Goal: Information Seeking & Learning: Learn about a topic

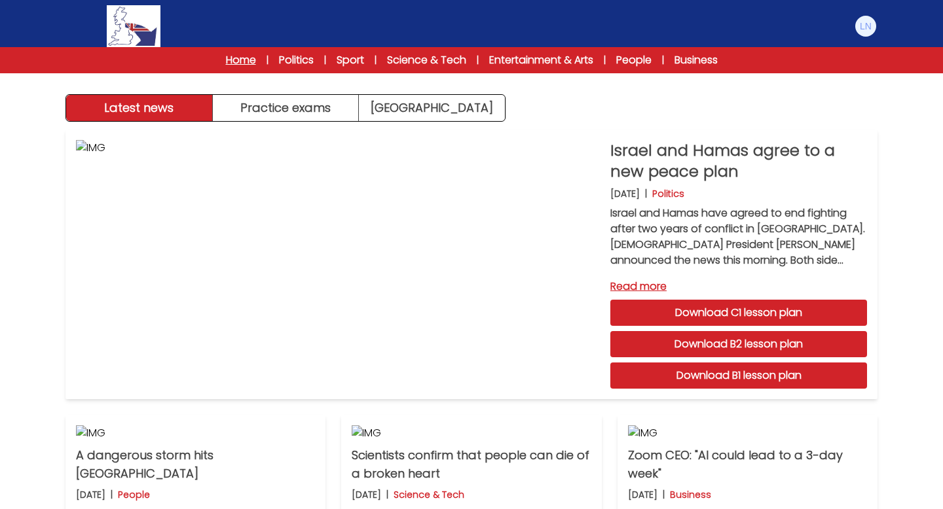
click at [236, 66] on link "Home" at bounding box center [241, 60] width 30 height 16
click at [239, 59] on link "Home" at bounding box center [241, 60] width 30 height 16
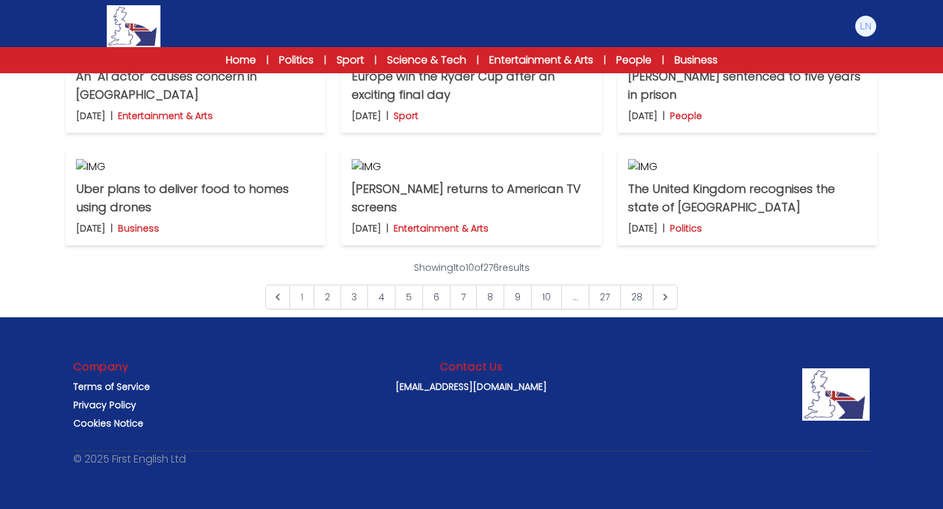
scroll to position [1022, 0]
click at [660, 302] on icon "Next &raquo;" at bounding box center [665, 297] width 13 height 13
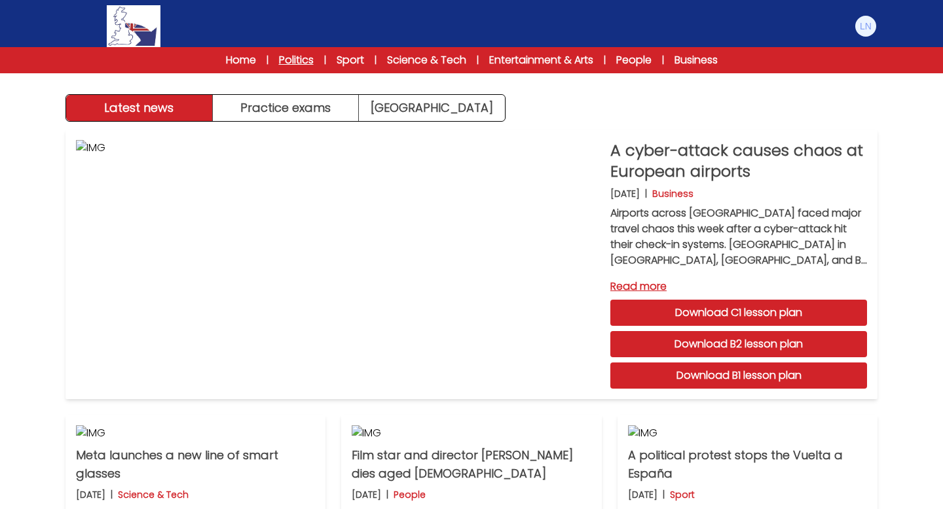
click at [289, 61] on link "Politics" at bounding box center [296, 60] width 35 height 16
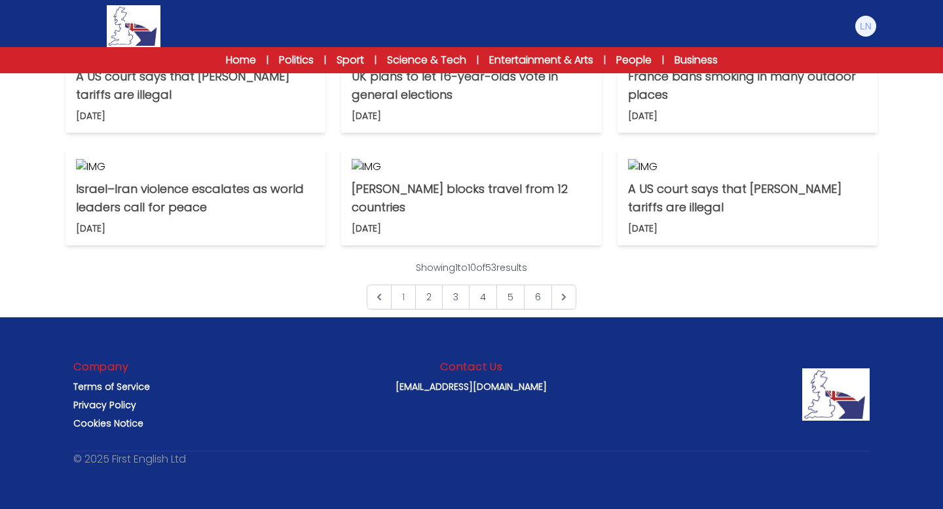
scroll to position [638, 0]
click at [500, 104] on p "UK plans to let 16-year-olds vote in general elections" at bounding box center [471, 85] width 239 height 37
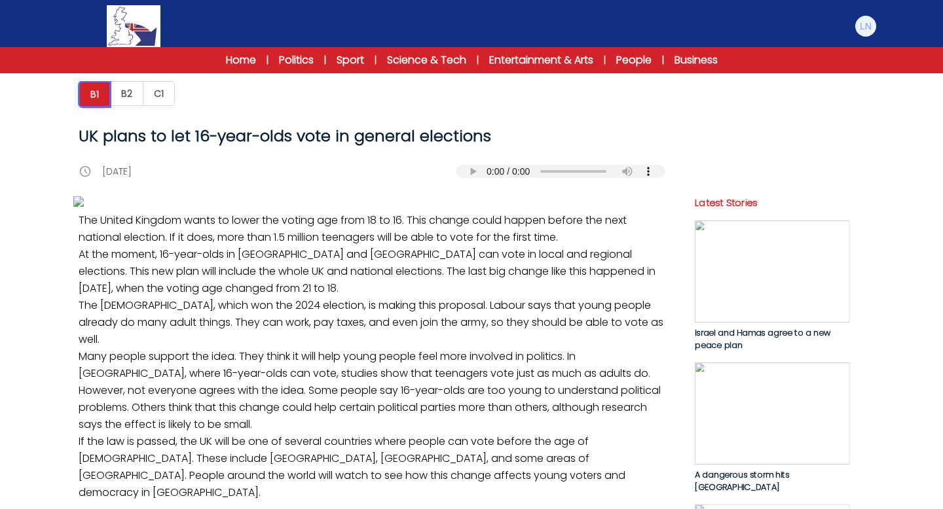
click at [94, 94] on button "B1" at bounding box center [95, 94] width 32 height 26
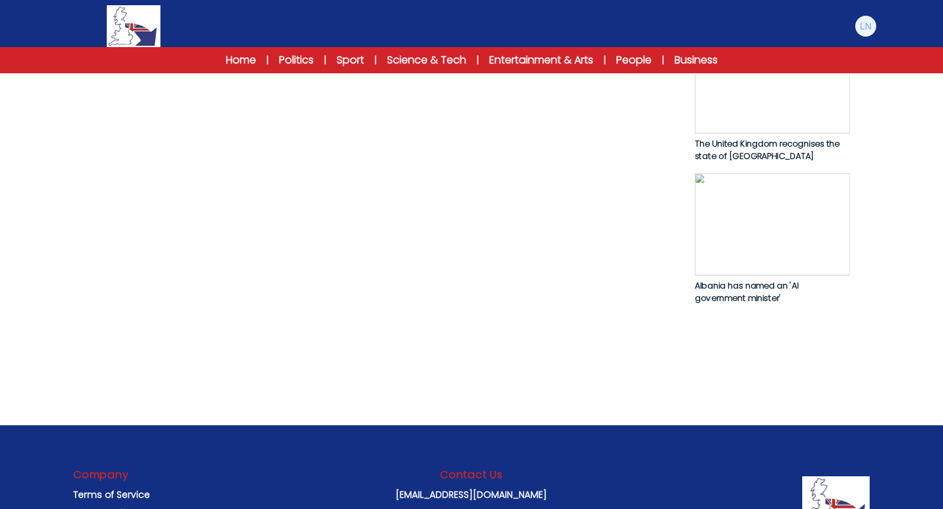
scroll to position [768, 0]
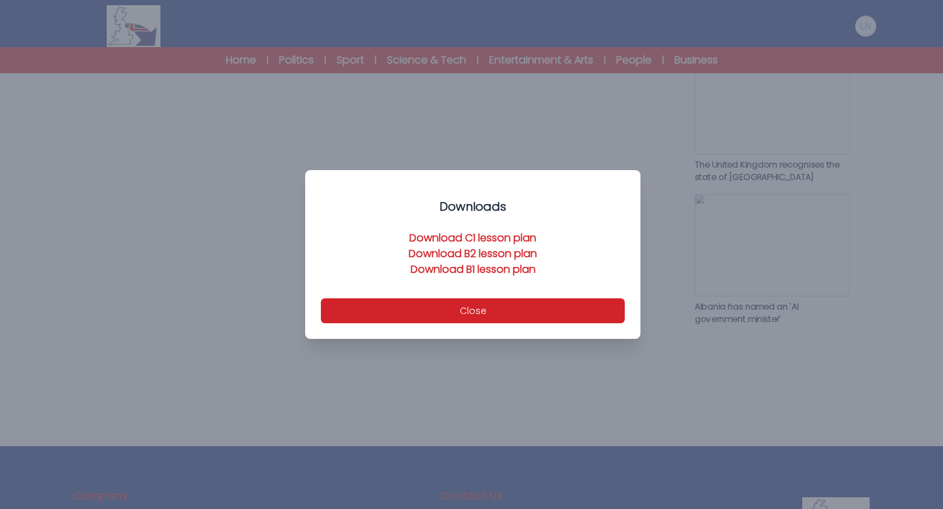
click at [422, 268] on link "Download B1 lesson plan" at bounding box center [473, 269] width 125 height 15
click at [226, 126] on div at bounding box center [471, 254] width 943 height 509
click at [434, 307] on button "Close" at bounding box center [473, 311] width 304 height 25
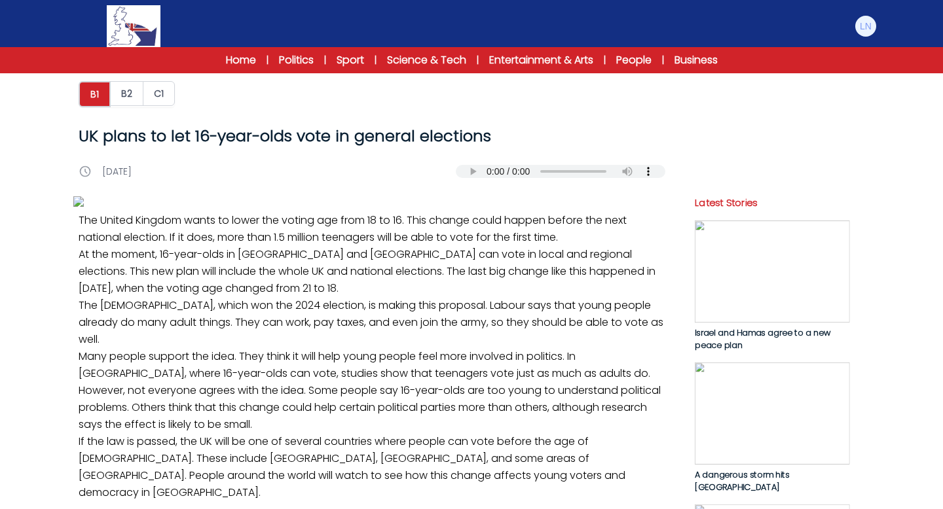
click at [415, 207] on img at bounding box center [371, 201] width 597 height 10
drag, startPoint x: 503, startPoint y: 138, endPoint x: 60, endPoint y: 134, distance: 442.7
copy h1 "UK plans to let 16-year-olds vote in general elections"
click at [226, 59] on link "Home" at bounding box center [241, 60] width 30 height 16
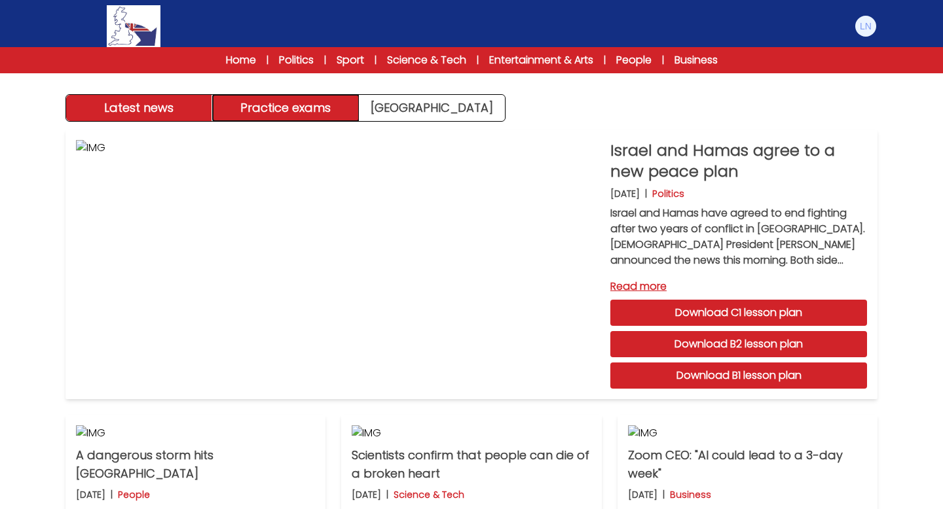
click at [315, 113] on button "Practice exams" at bounding box center [286, 108] width 147 height 26
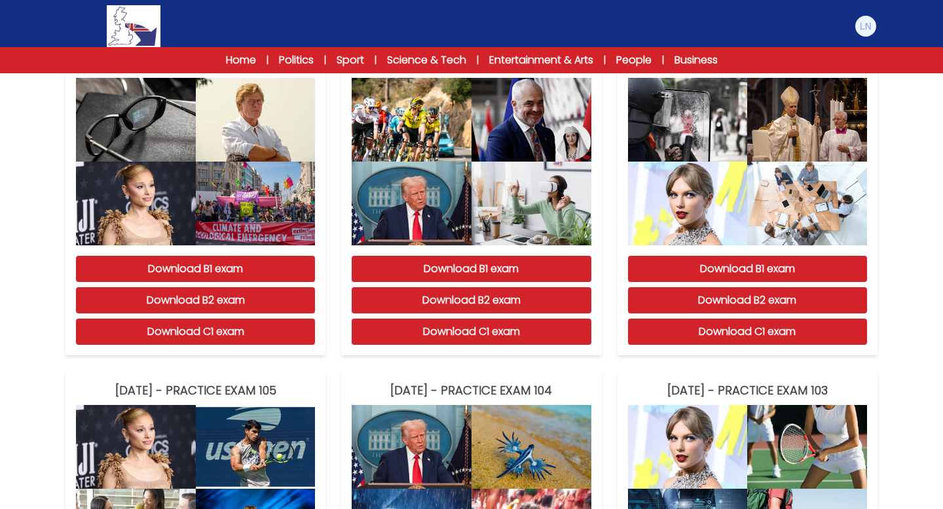
scroll to position [777, 0]
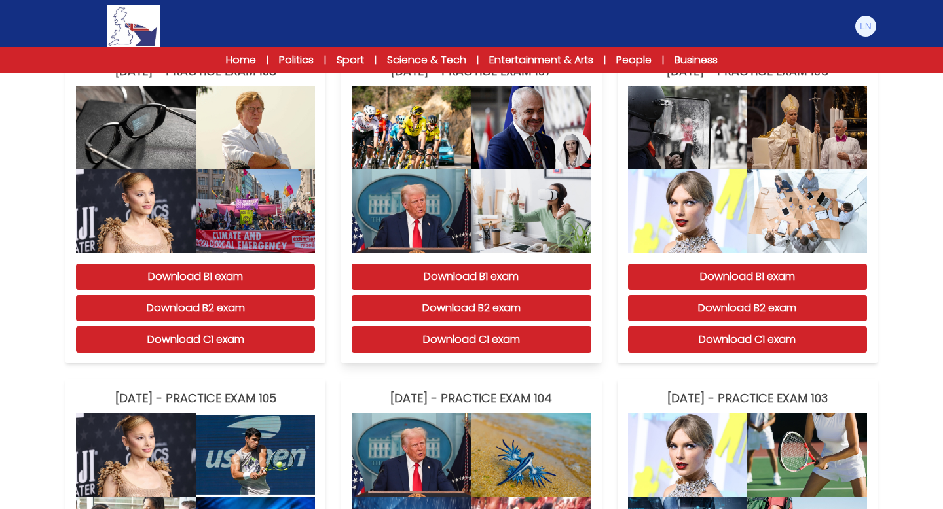
click at [467, 193] on img at bounding box center [412, 212] width 120 height 84
click at [470, 174] on img at bounding box center [412, 212] width 120 height 84
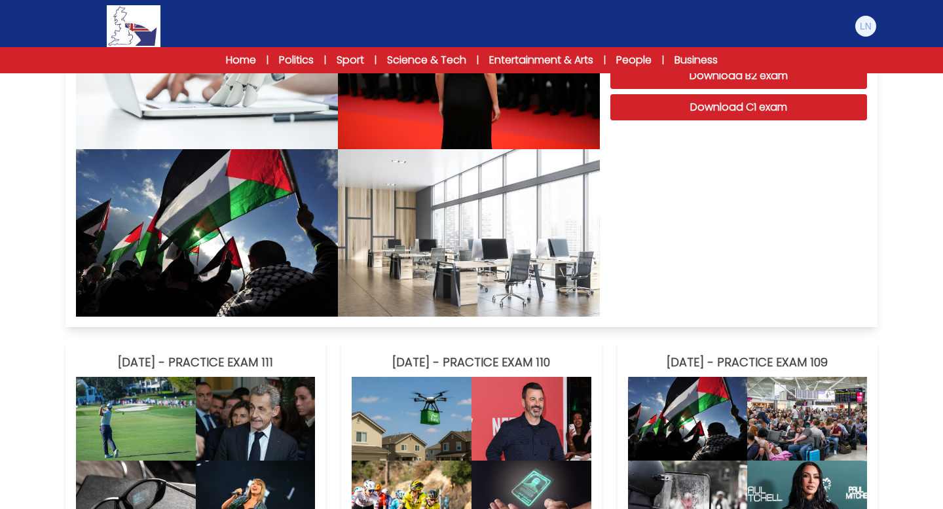
scroll to position [0, 0]
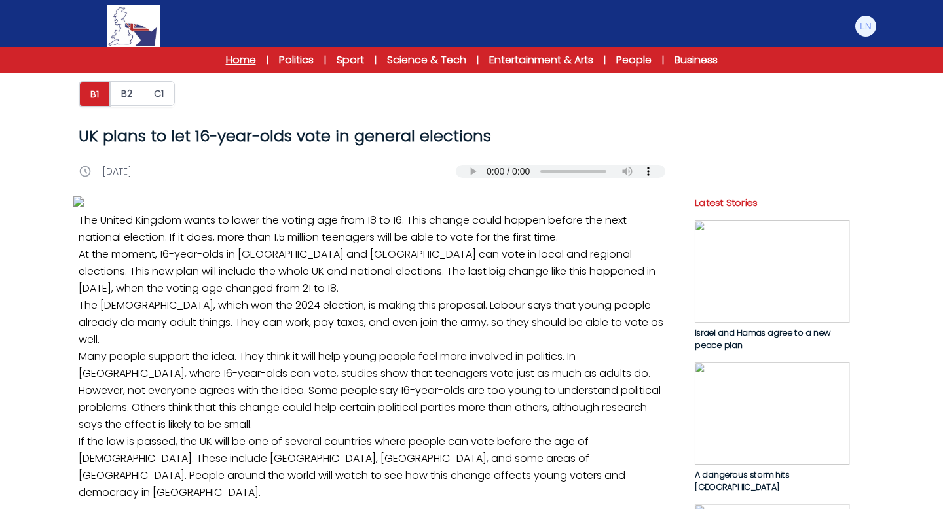
click at [236, 62] on link "Home" at bounding box center [241, 60] width 30 height 16
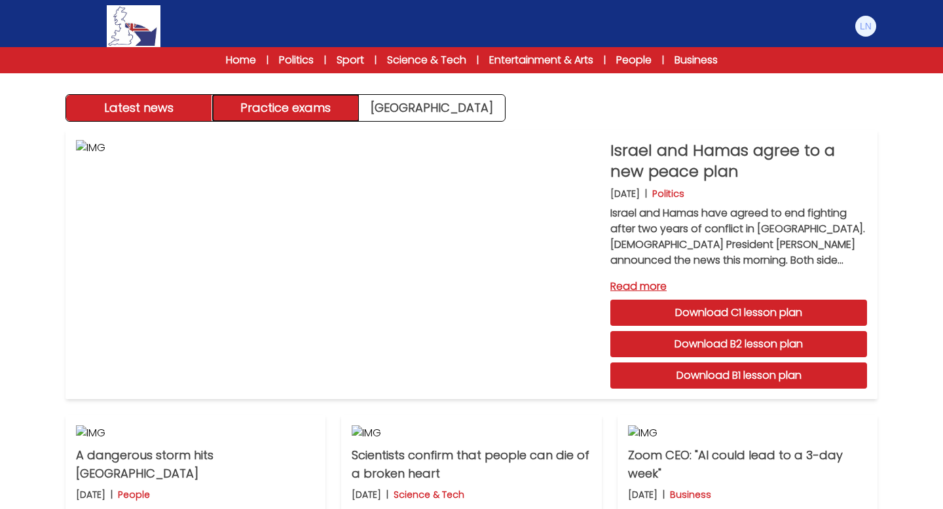
click at [263, 114] on button "Practice exams" at bounding box center [286, 108] width 147 height 26
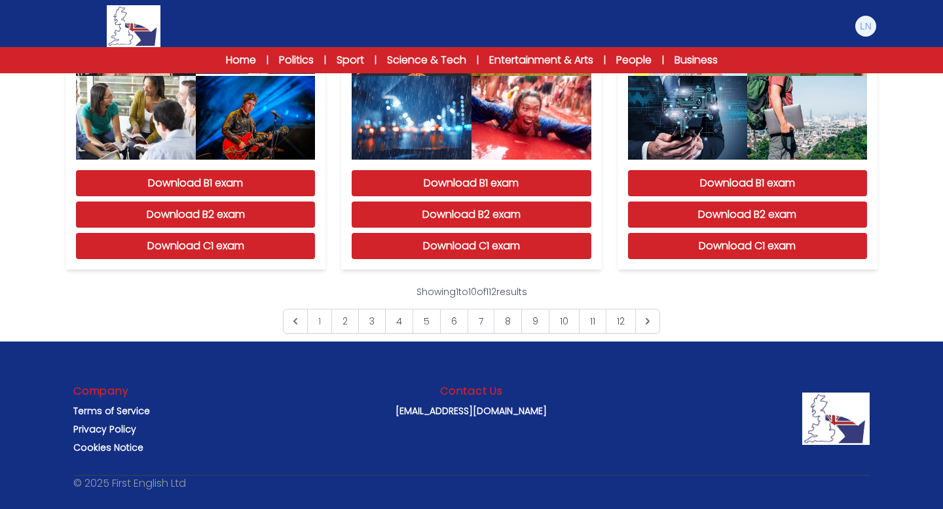
scroll to position [1191, 0]
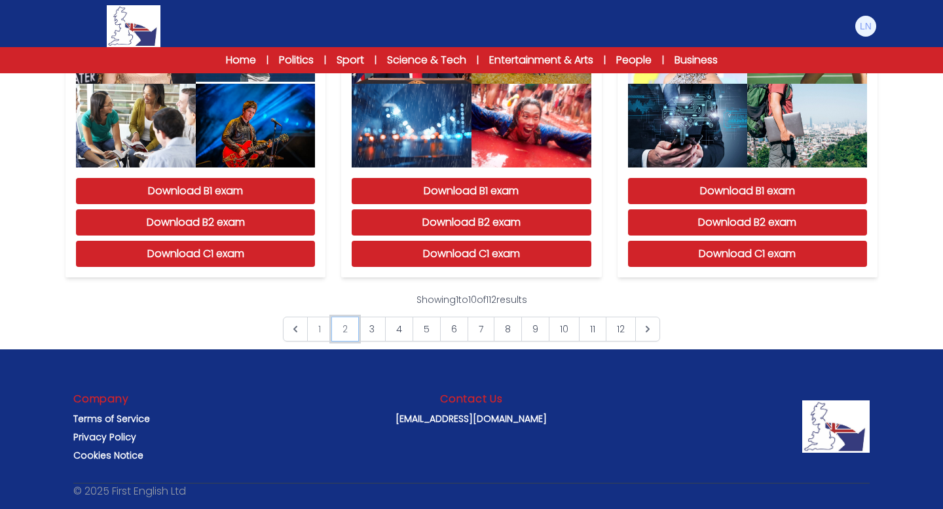
click at [354, 330] on link "2" at bounding box center [345, 329] width 28 height 25
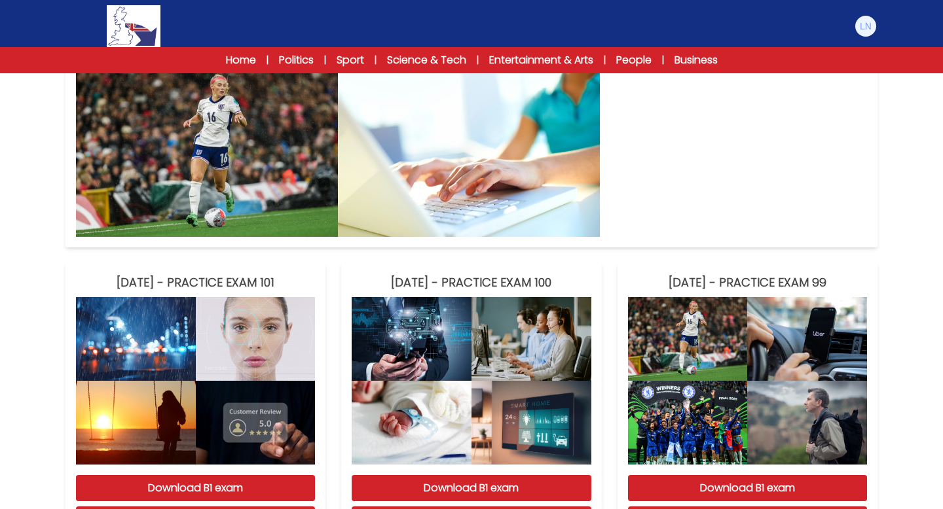
scroll to position [239, 0]
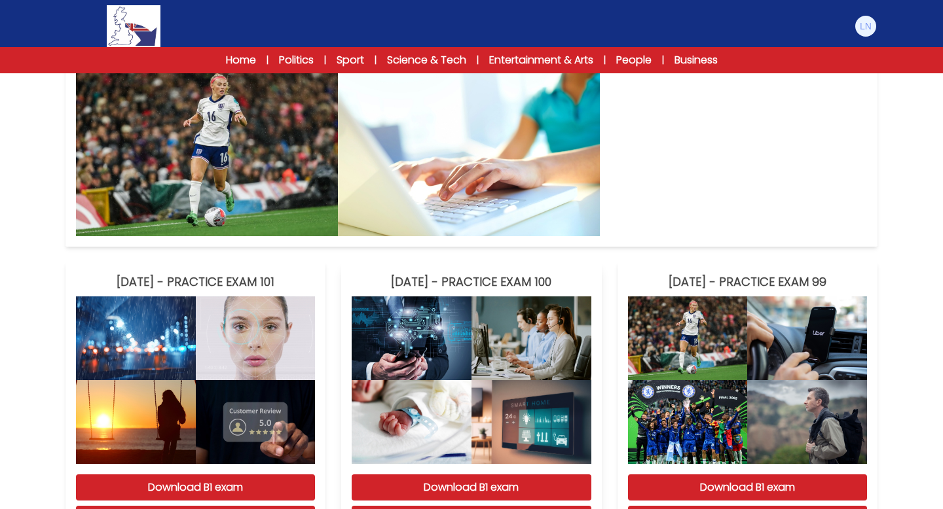
click at [473, 348] on img at bounding box center [531, 339] width 120 height 84
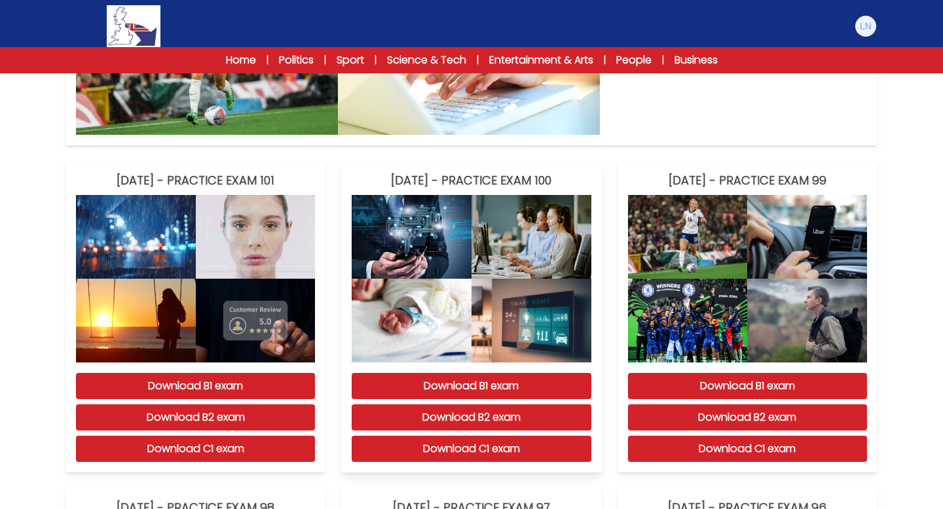
scroll to position [345, 0]
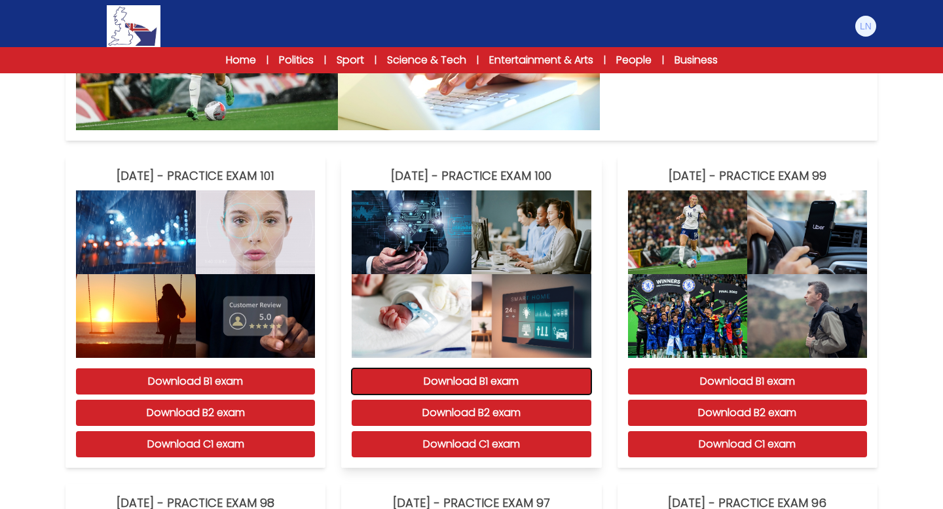
click at [483, 385] on button "Download B1 exam" at bounding box center [471, 382] width 239 height 26
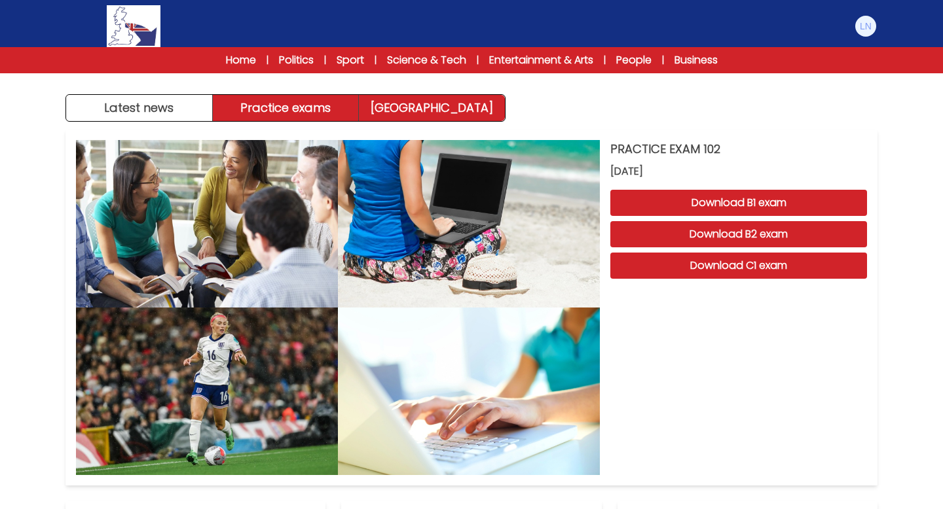
click at [454, 108] on link "[GEOGRAPHIC_DATA]" at bounding box center [432, 108] width 146 height 26
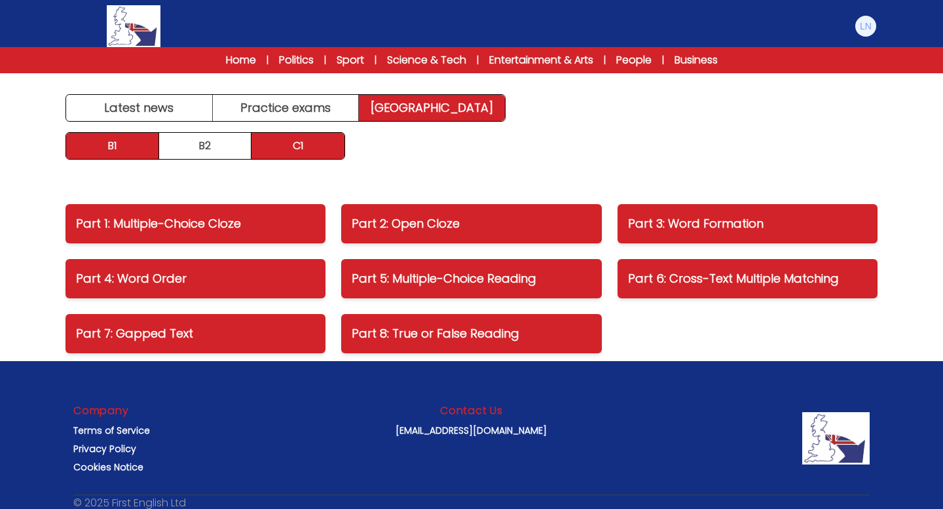
click at [117, 149] on link "B1" at bounding box center [112, 146] width 93 height 26
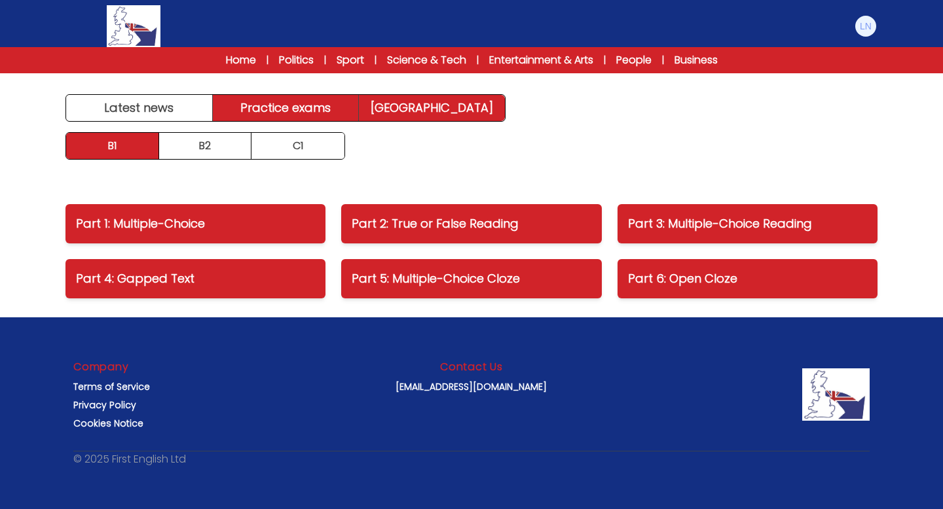
click at [322, 102] on link "Practice exams" at bounding box center [286, 108] width 147 height 26
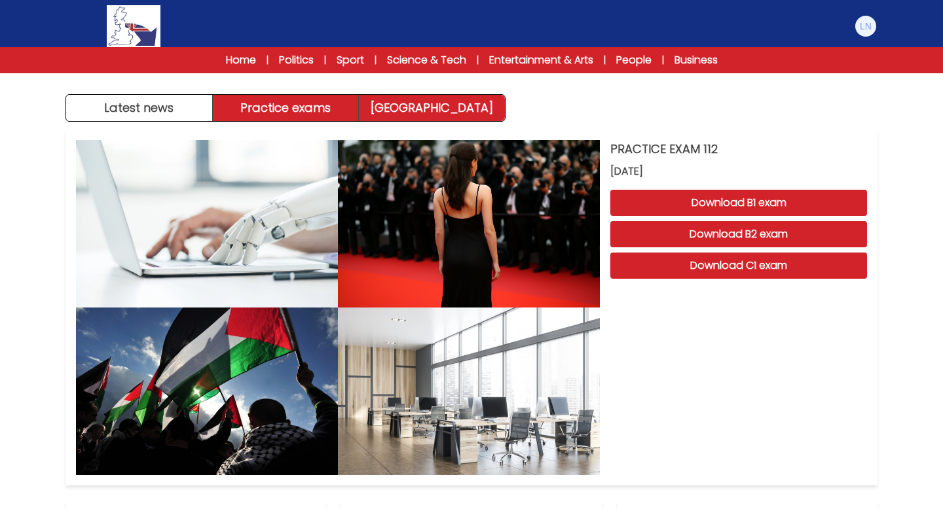
click at [474, 106] on link "[GEOGRAPHIC_DATA]" at bounding box center [432, 108] width 146 height 26
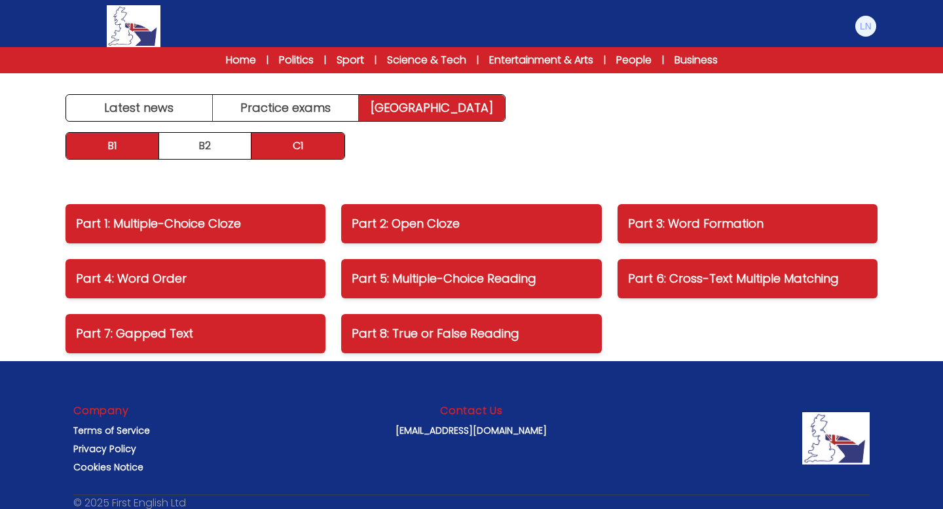
click at [132, 144] on link "B1" at bounding box center [112, 146] width 93 height 26
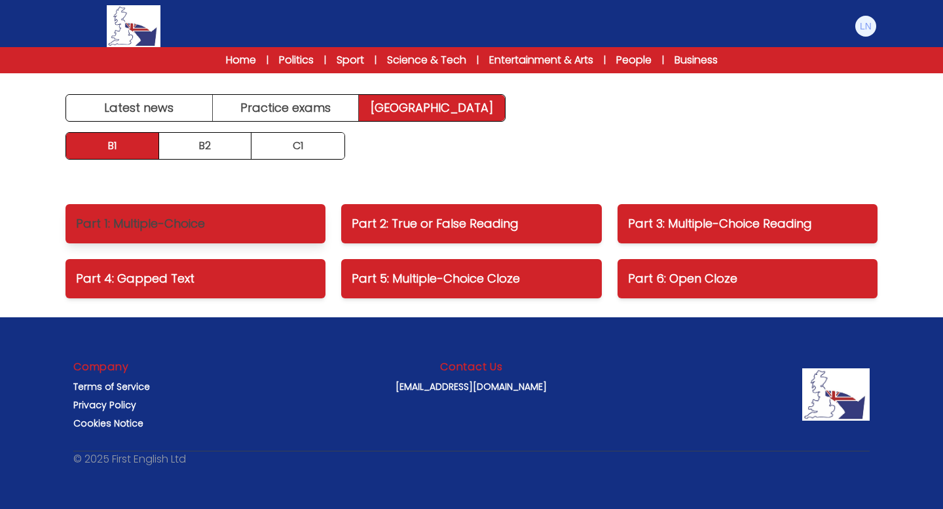
click at [169, 222] on p "Part 1: Multiple-Choice" at bounding box center [195, 224] width 239 height 18
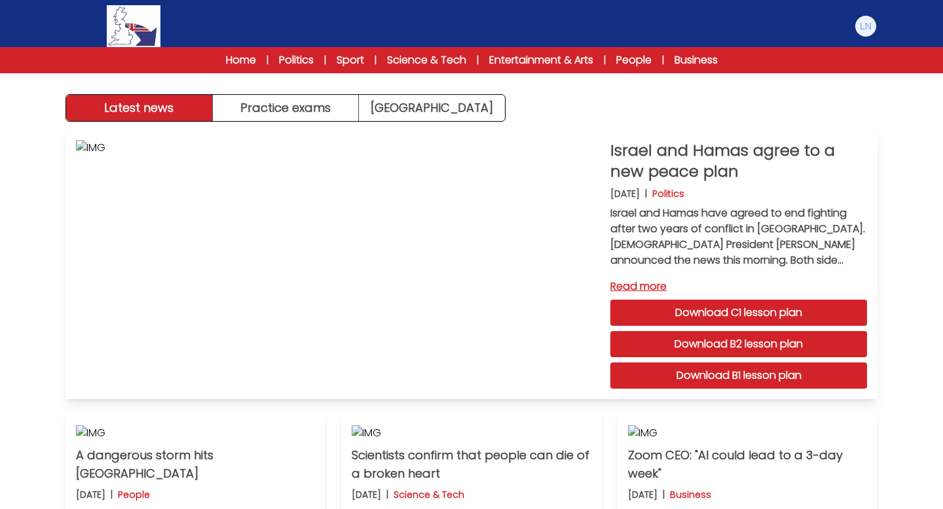
click at [652, 286] on link "Read more" at bounding box center [738, 287] width 257 height 16
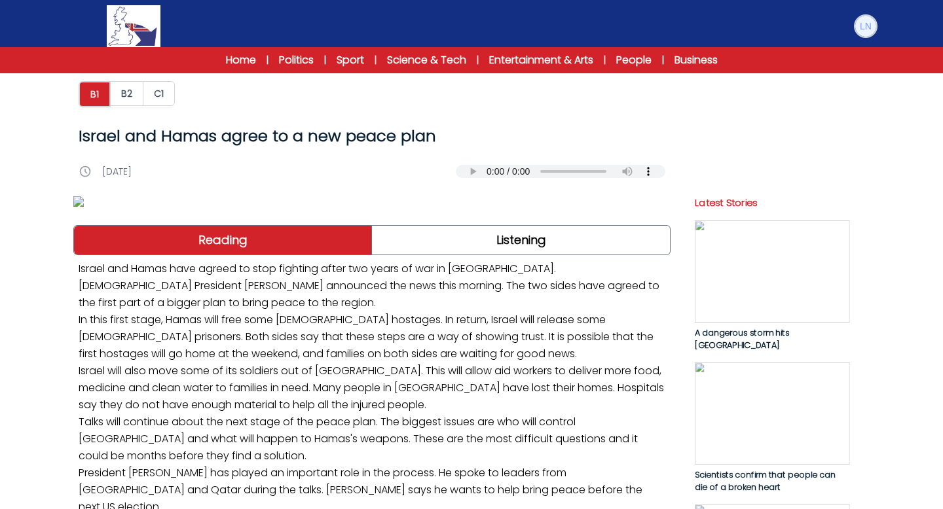
click at [864, 32] on img at bounding box center [865, 26] width 21 height 21
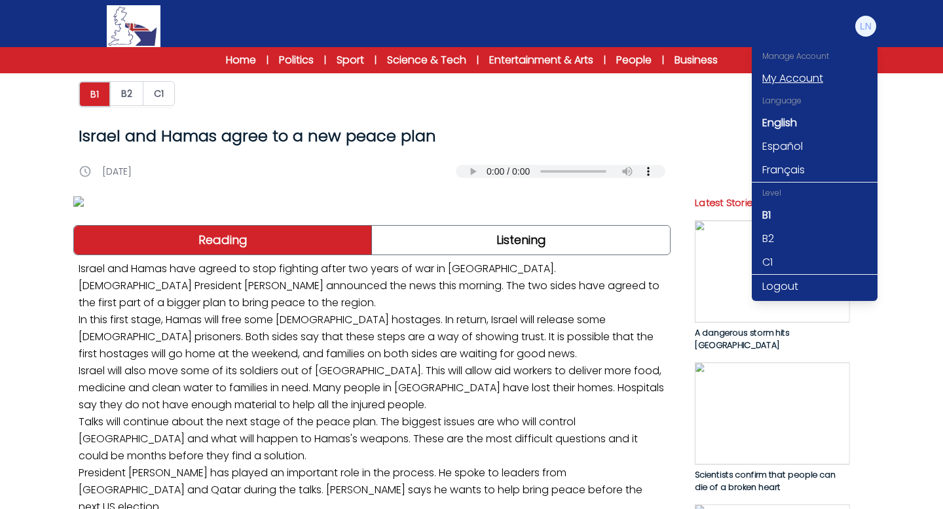
click at [824, 77] on link "My Account" at bounding box center [815, 79] width 126 height 24
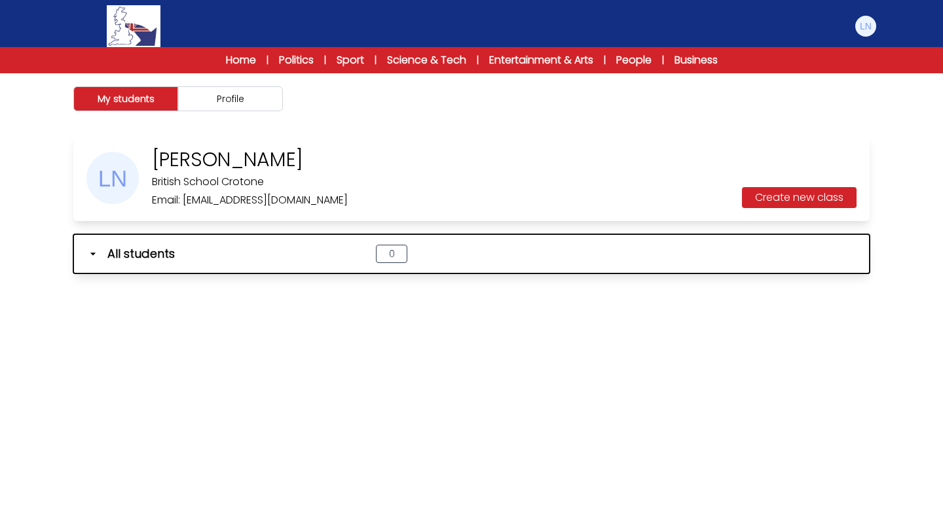
click at [126, 246] on span "All students" at bounding box center [140, 254] width 67 height 18
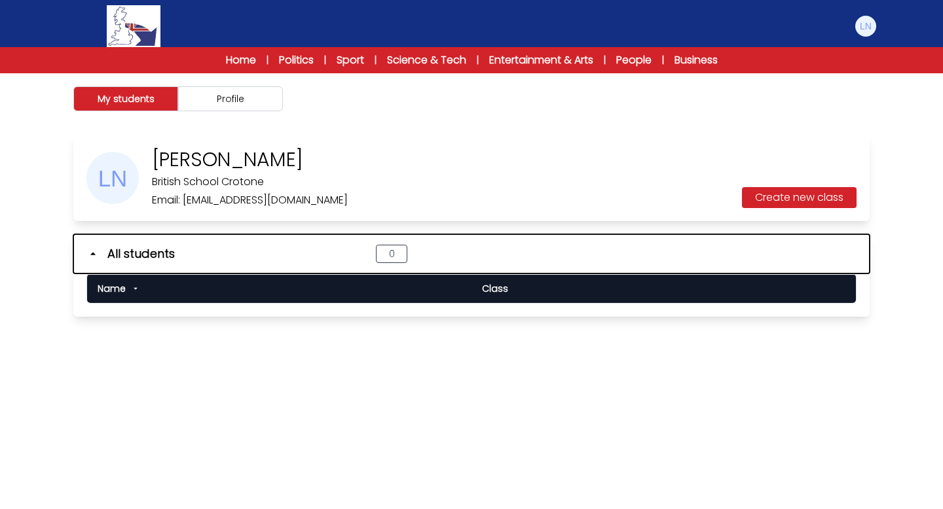
click at [126, 246] on span "All students" at bounding box center [140, 254] width 67 height 18
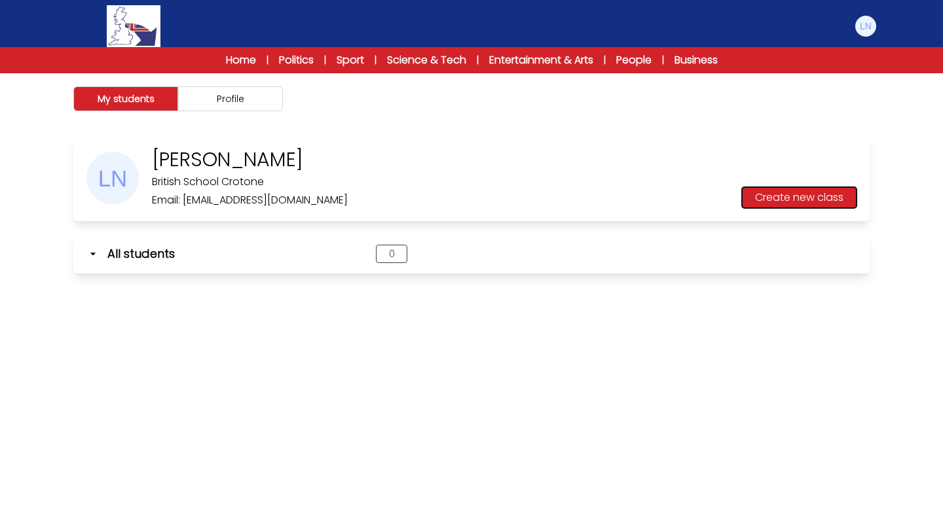
click at [830, 196] on button "Create new class" at bounding box center [799, 197] width 115 height 21
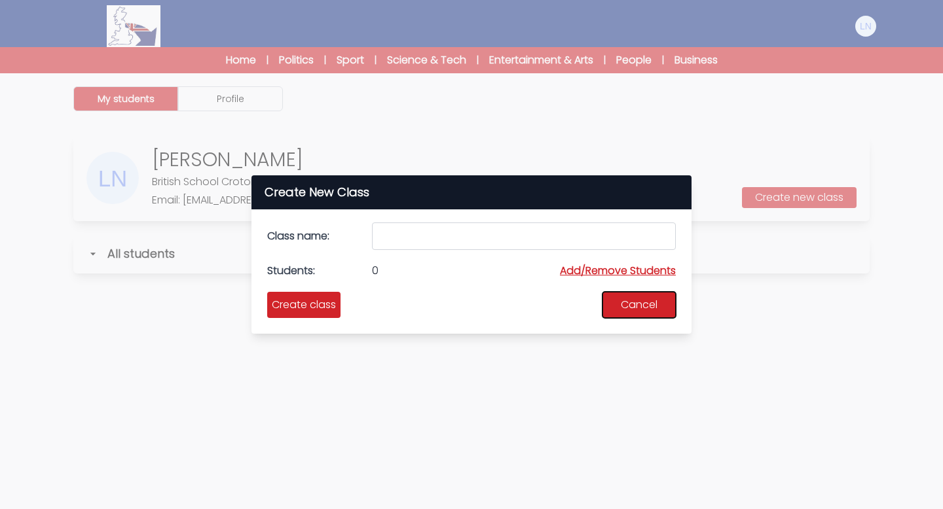
click at [638, 304] on button "Cancel" at bounding box center [638, 305] width 73 height 26
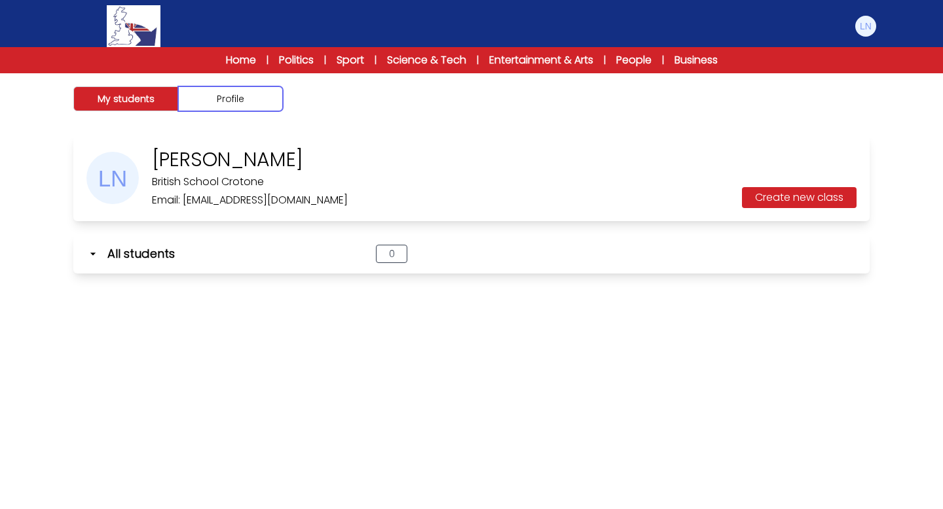
click at [219, 98] on button "Profile" at bounding box center [230, 98] width 105 height 25
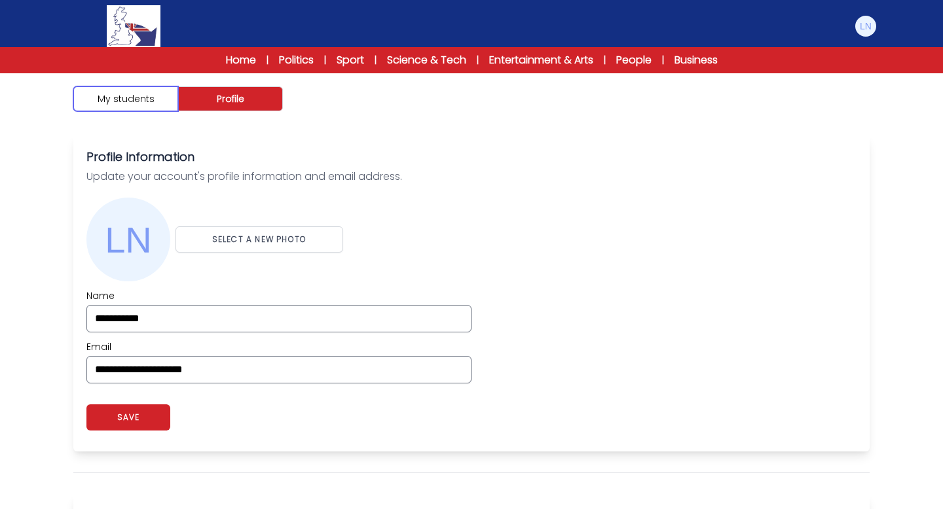
click at [154, 94] on button "My students" at bounding box center [125, 98] width 105 height 25
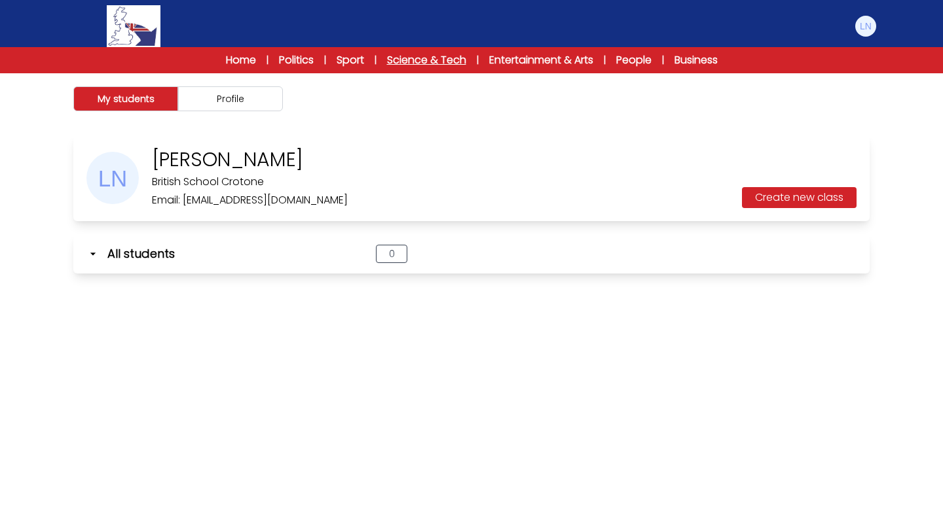
click at [417, 61] on link "Science & Tech" at bounding box center [426, 60] width 79 height 16
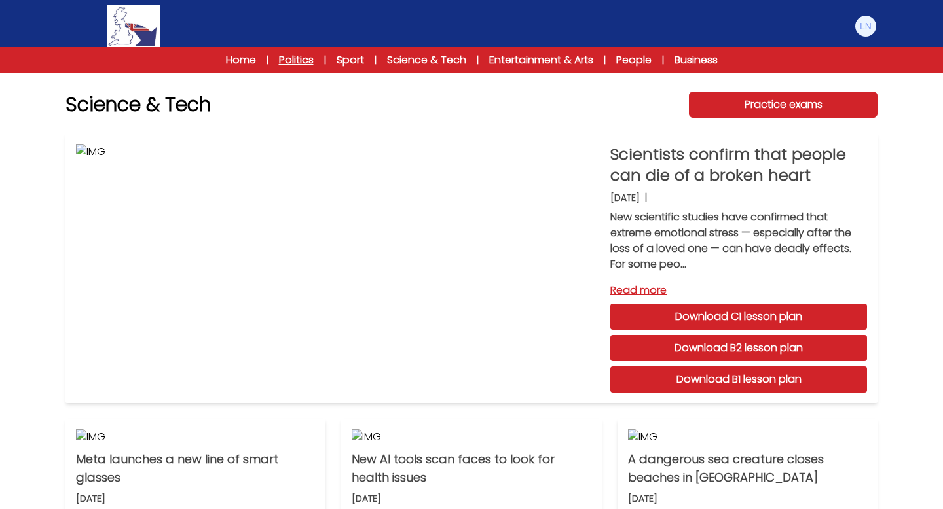
click at [284, 61] on link "Politics" at bounding box center [296, 60] width 35 height 16
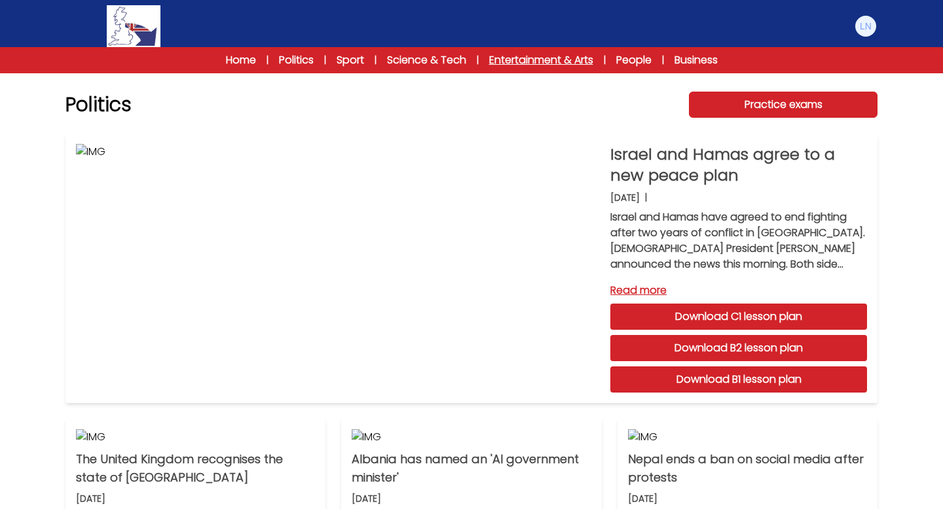
click at [538, 61] on link "Entertainment & Arts" at bounding box center [541, 60] width 104 height 16
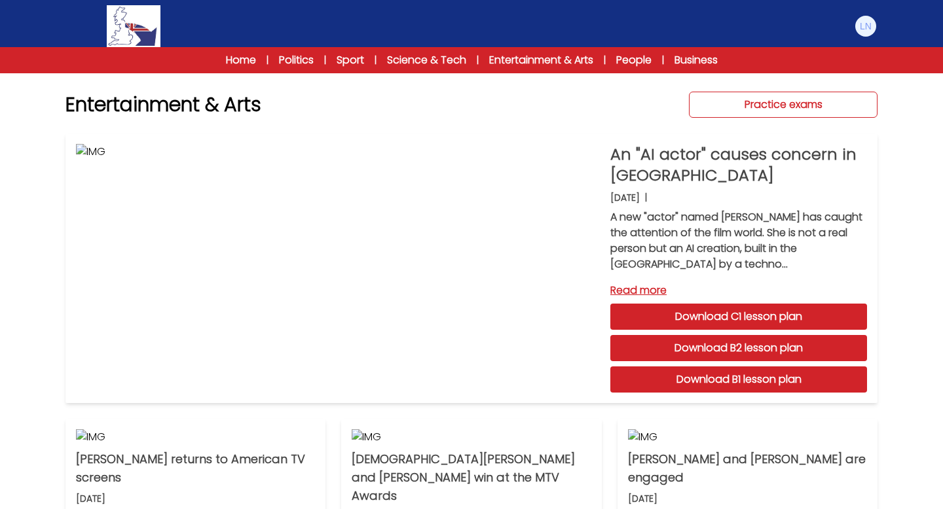
click at [767, 105] on link "Practice exams" at bounding box center [783, 105] width 189 height 26
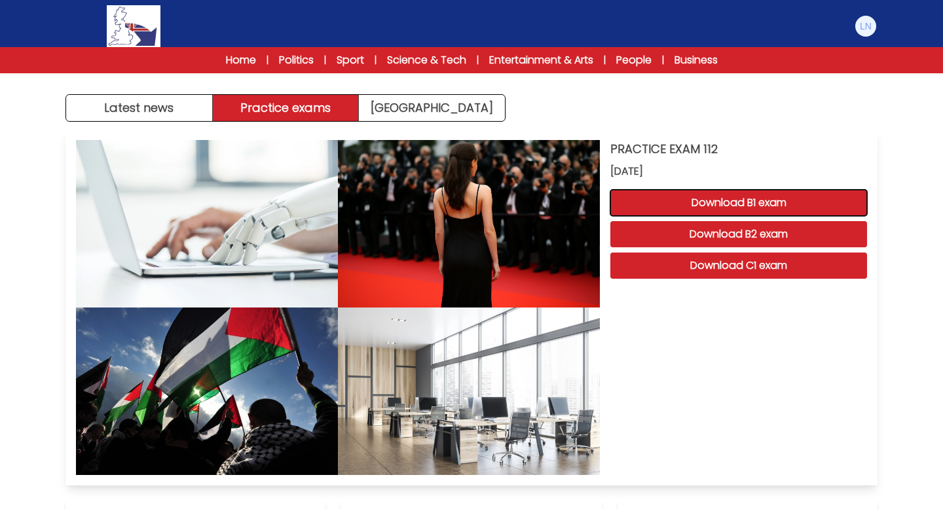
click at [758, 200] on button "Download B1 exam" at bounding box center [738, 203] width 257 height 26
click at [762, 204] on button "Download B1 exam" at bounding box center [738, 203] width 257 height 26
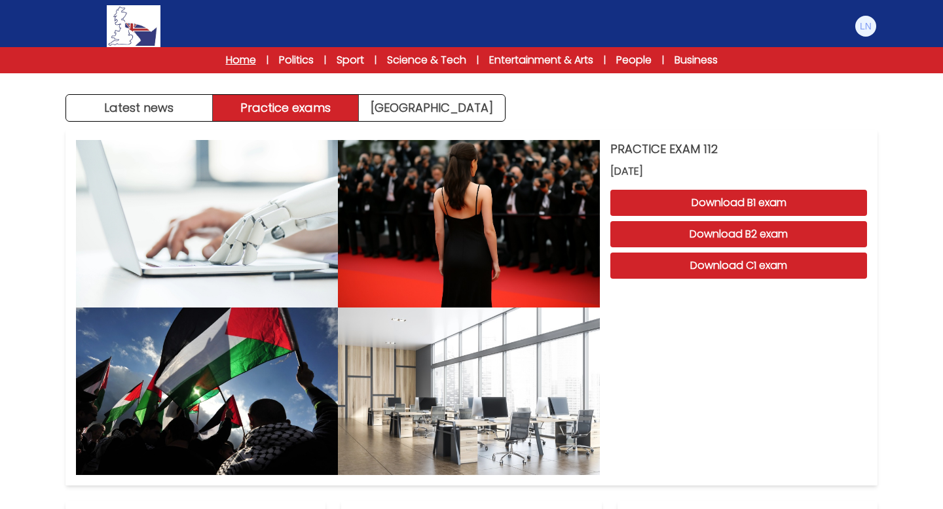
click at [248, 65] on link "Home" at bounding box center [241, 60] width 30 height 16
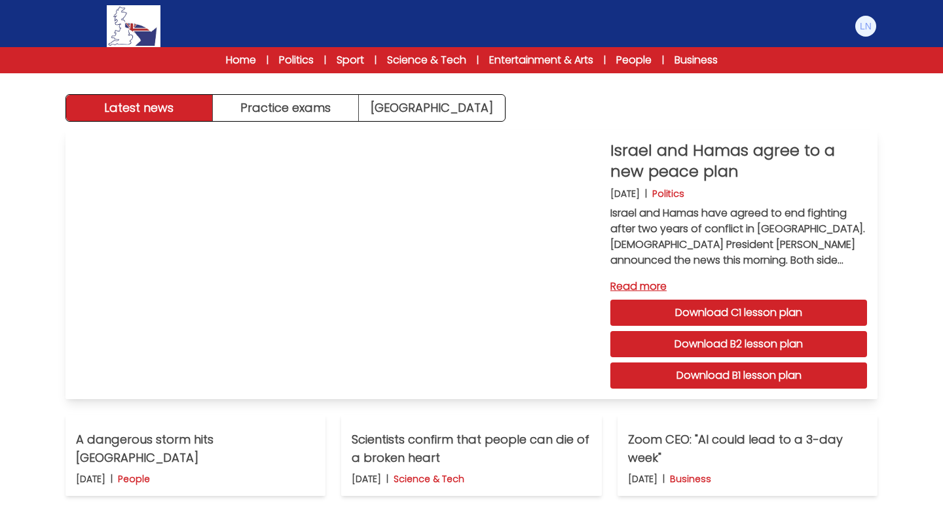
scroll to position [92, 0]
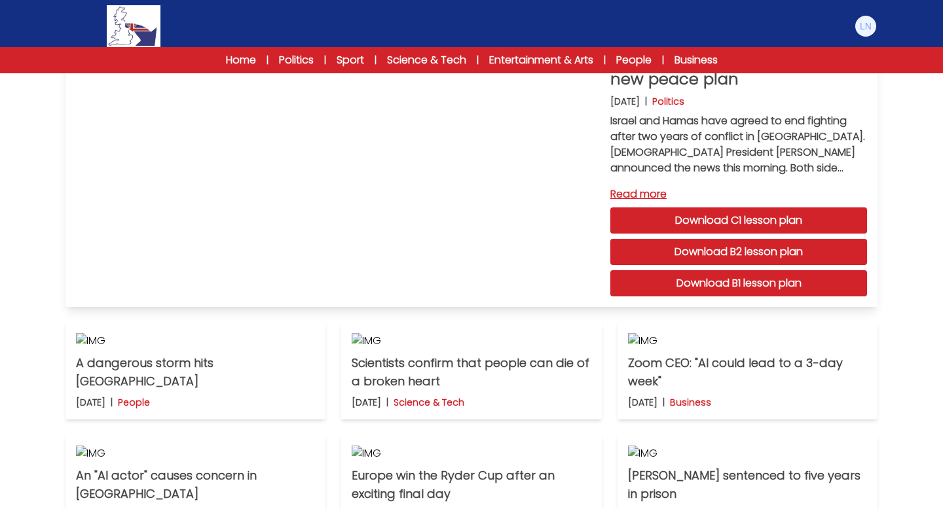
click at [663, 197] on link "Read more" at bounding box center [738, 195] width 257 height 16
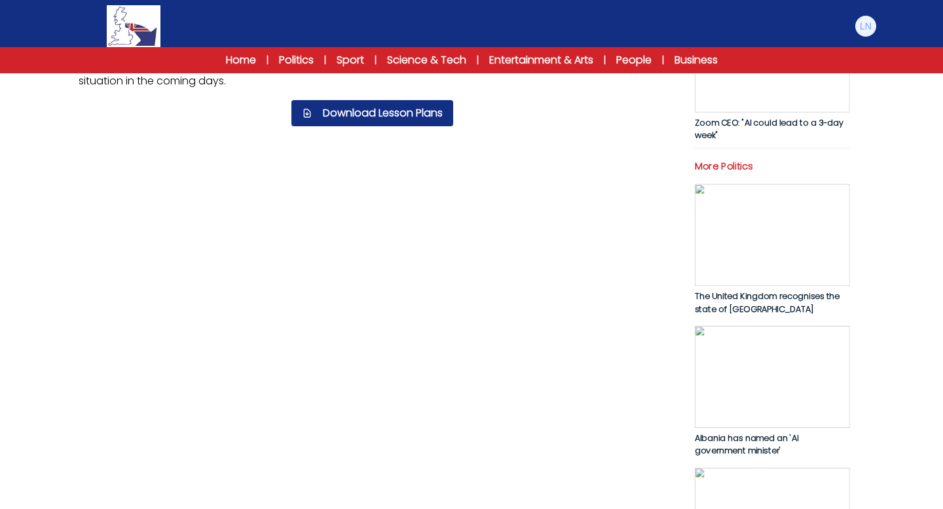
scroll to position [489, 0]
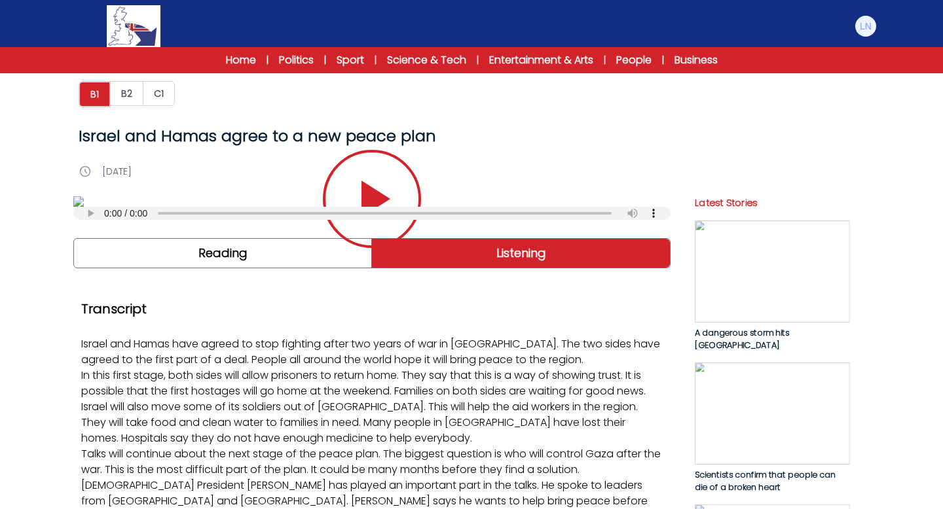
click at [402, 231] on icon "Play/Pause" at bounding box center [372, 199] width 63 height 63
click at [373, 231] on icon "Play/Pause" at bounding box center [372, 199] width 63 height 63
click at [629, 65] on link "People" at bounding box center [633, 60] width 35 height 16
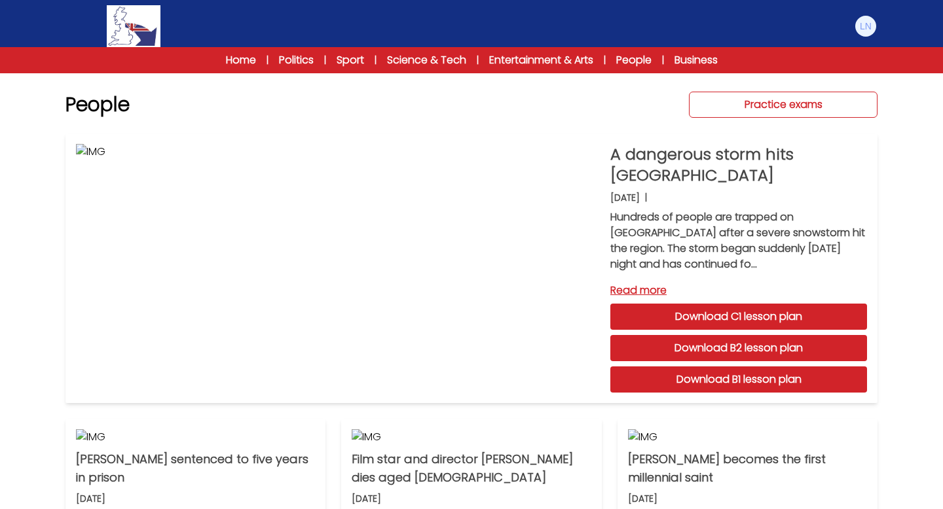
click at [767, 102] on link "Practice exams" at bounding box center [783, 105] width 189 height 26
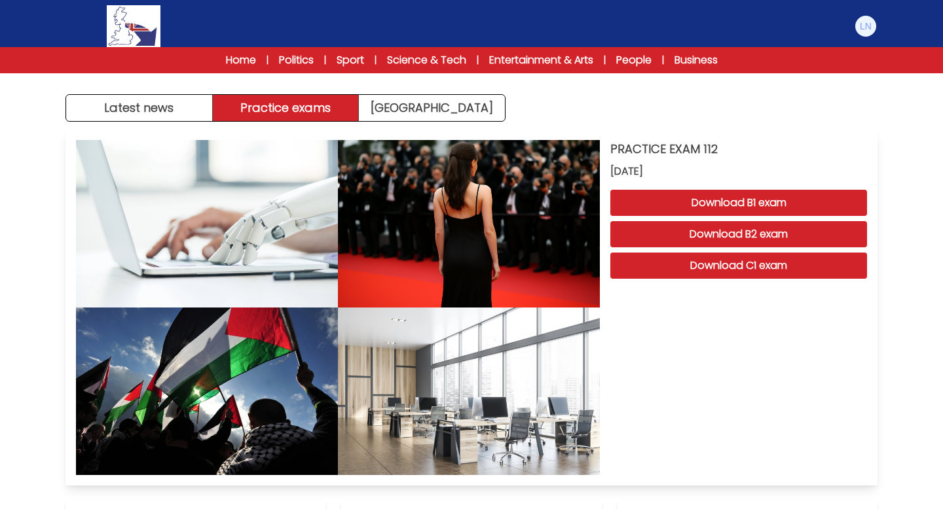
click at [701, 171] on span "[DATE]" at bounding box center [738, 172] width 257 height 16
click at [200, 116] on button "Latest news" at bounding box center [139, 108] width 147 height 26
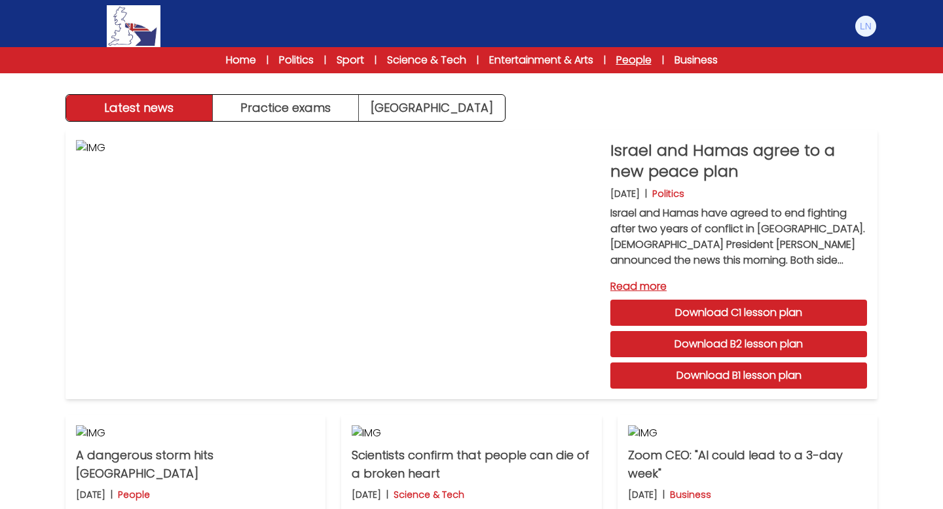
click at [643, 65] on link "People" at bounding box center [633, 60] width 35 height 16
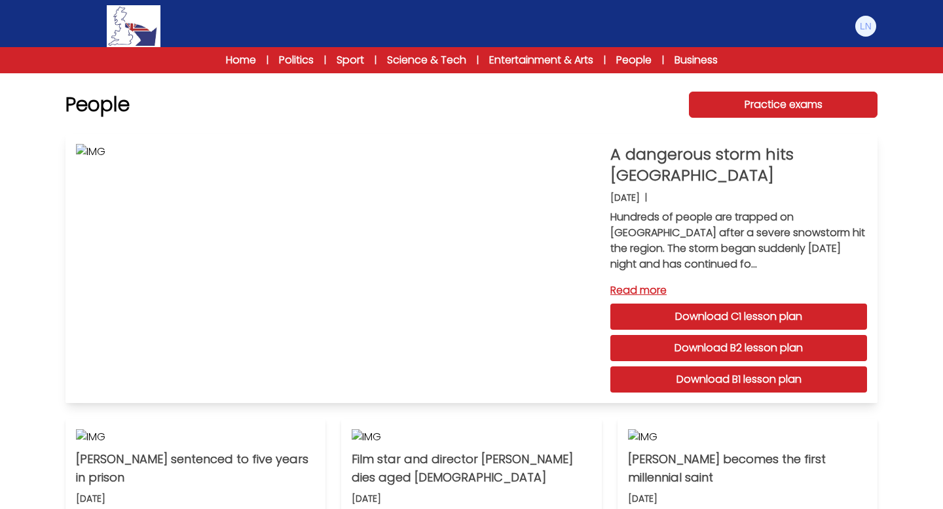
click at [724, 382] on link "Download B1 lesson plan" at bounding box center [738, 380] width 257 height 26
click at [135, 46] on img at bounding box center [134, 26] width 54 height 42
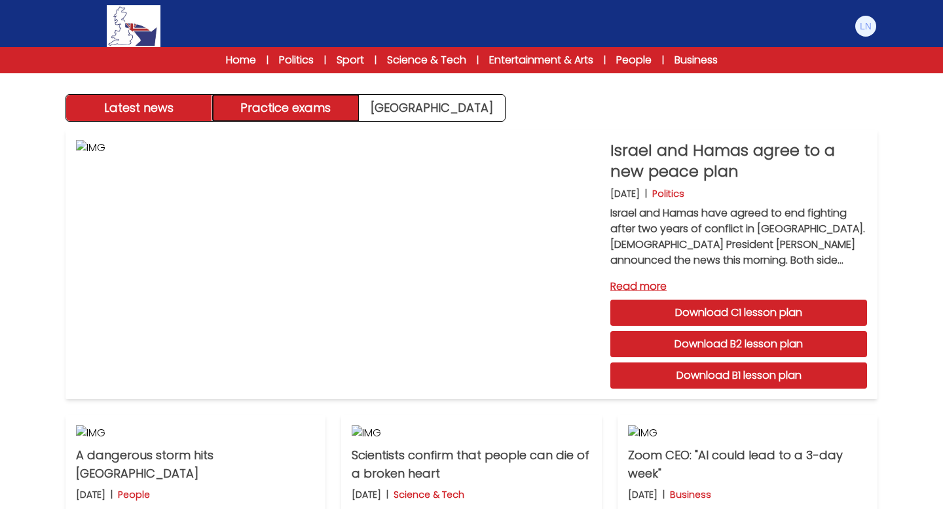
click at [267, 104] on button "Practice exams" at bounding box center [286, 108] width 147 height 26
